Goal: Navigation & Orientation: Find specific page/section

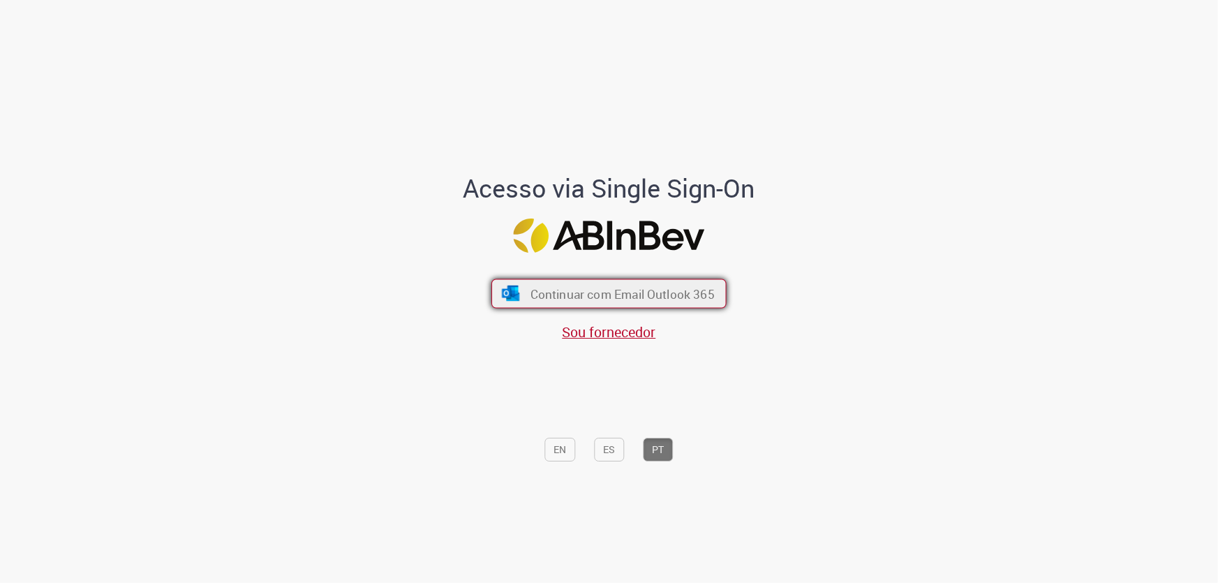
click at [596, 287] on span "Continuar com Email Outlook 365" at bounding box center [623, 294] width 184 height 16
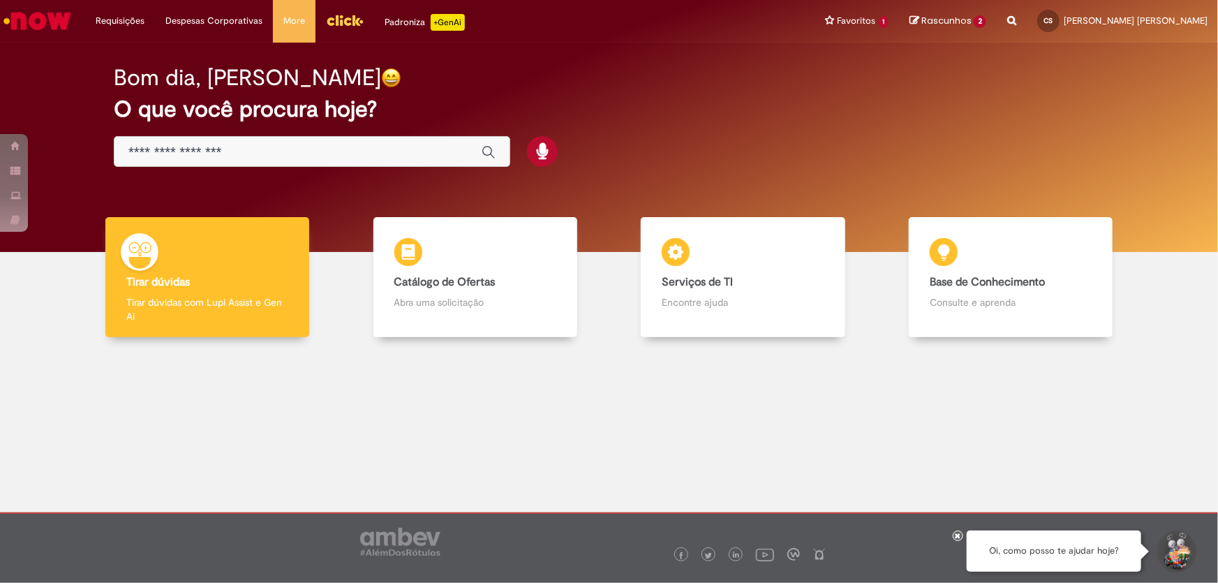
click at [339, 22] on img "Menu Cabeçalho" at bounding box center [345, 20] width 38 height 21
click at [341, 24] on img "Menu Cabeçalho" at bounding box center [345, 20] width 38 height 21
